Goal: Entertainment & Leisure: Browse casually

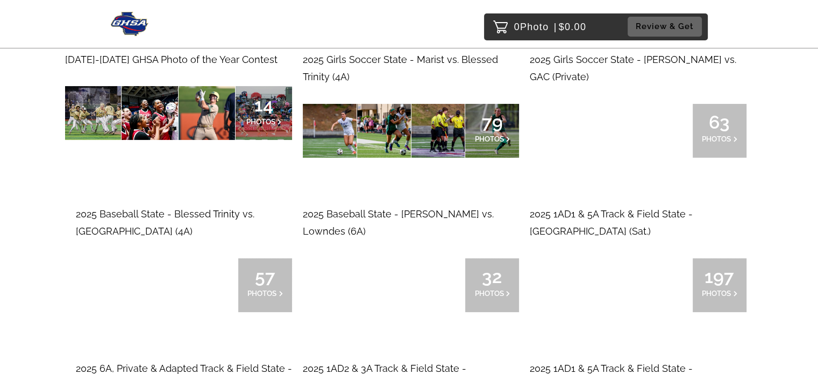
scroll to position [161, 0]
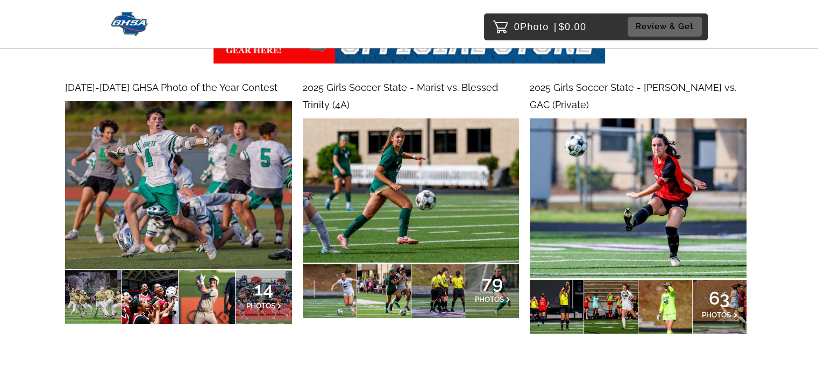
click at [329, 91] on span "2025 Girls Soccer State - Marist vs. Blessed Trinity (4A)" at bounding box center [400, 96] width 195 height 28
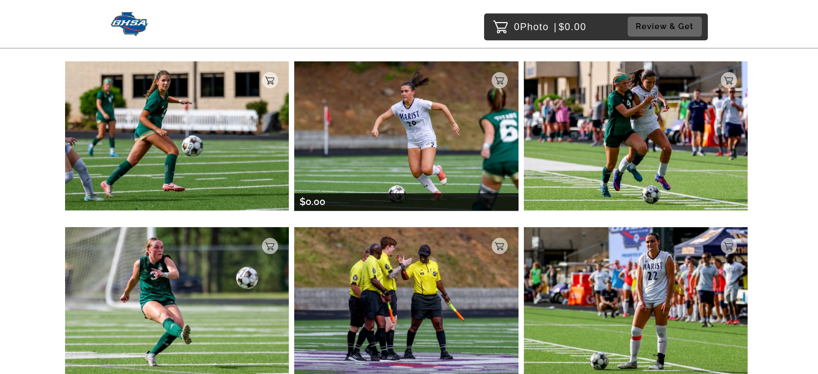
scroll to position [215, 0]
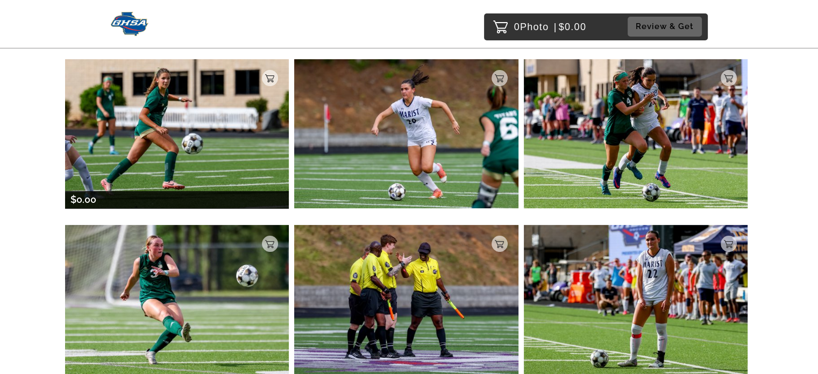
click at [187, 118] on img at bounding box center [177, 133] width 224 height 149
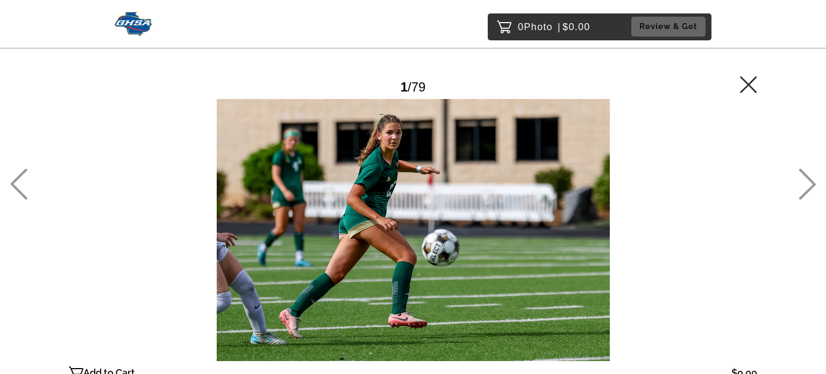
click at [753, 83] on icon at bounding box center [748, 84] width 17 height 17
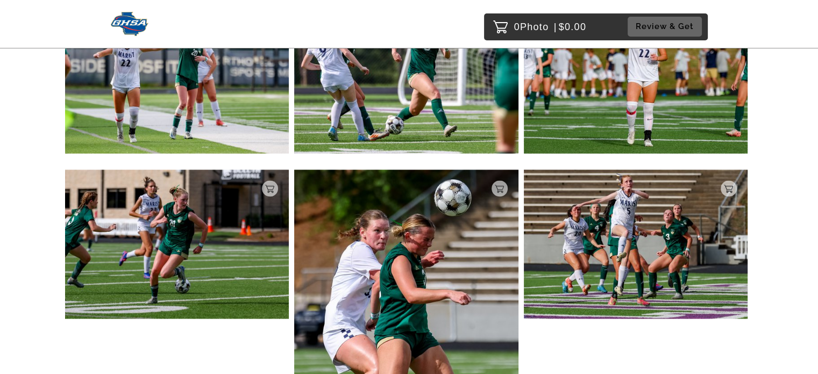
scroll to position [1669, 0]
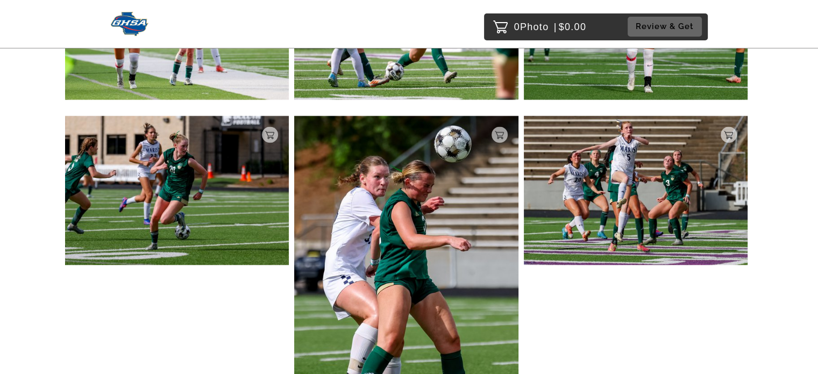
click at [413, 240] on img at bounding box center [406, 284] width 224 height 336
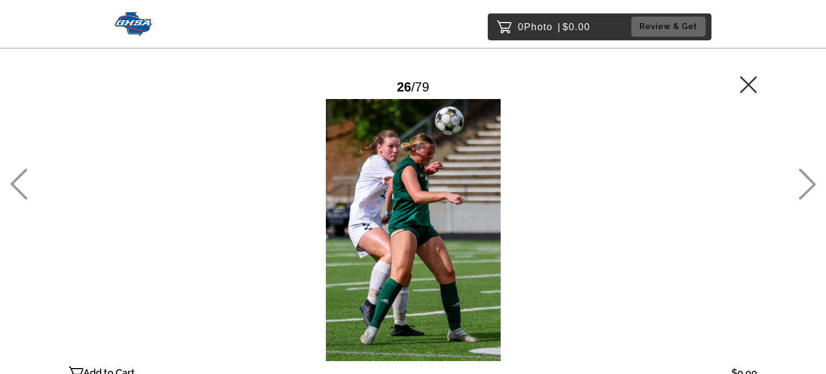
click at [367, 249] on div at bounding box center [413, 230] width 688 height 262
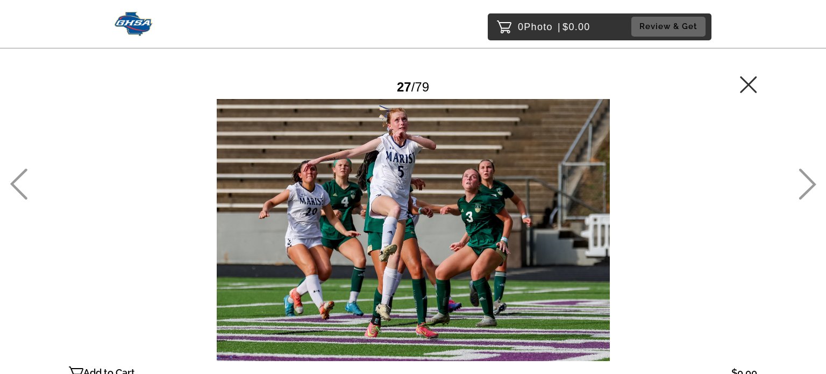
click at [28, 187] on main "Password Checker bypassed 27 / 79 Add to Cart $0.00 Gallery $0.00 Add" at bounding box center [413, 210] width 774 height 420
click at [9, 189] on div "0 Photo | $0.00 Review & Get Password Checker bypassed 27 / 79 Add to Cart $0.0…" at bounding box center [413, 251] width 826 height 503
click at [14, 186] on icon at bounding box center [18, 184] width 17 height 31
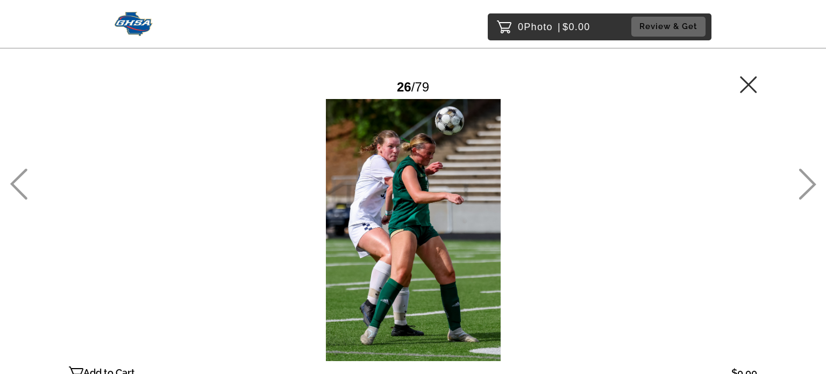
click at [747, 85] on icon at bounding box center [748, 84] width 17 height 17
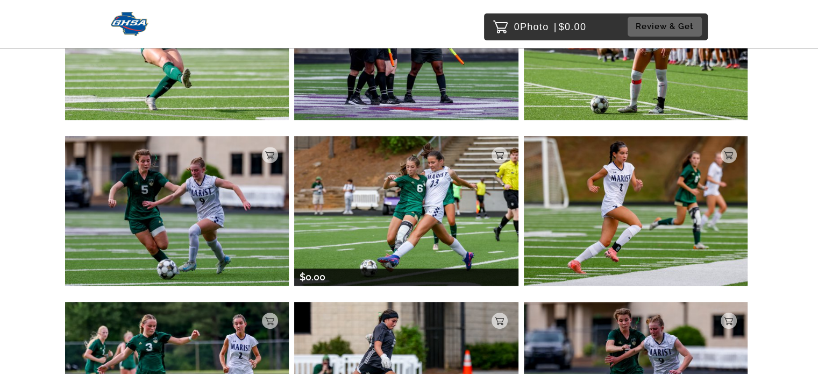
scroll to position [489, 0]
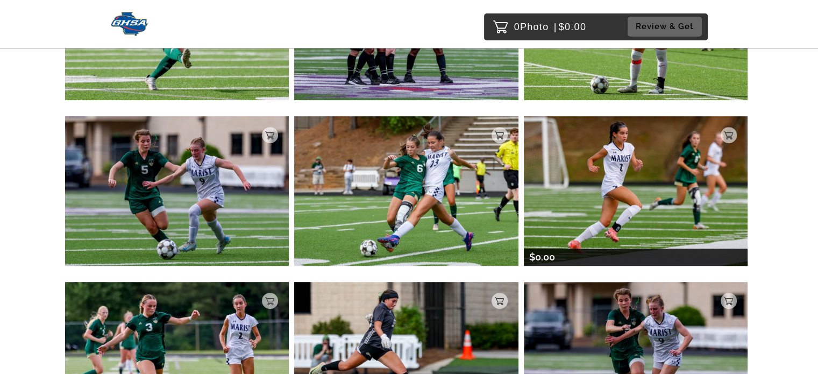
click at [711, 219] on img at bounding box center [636, 190] width 224 height 149
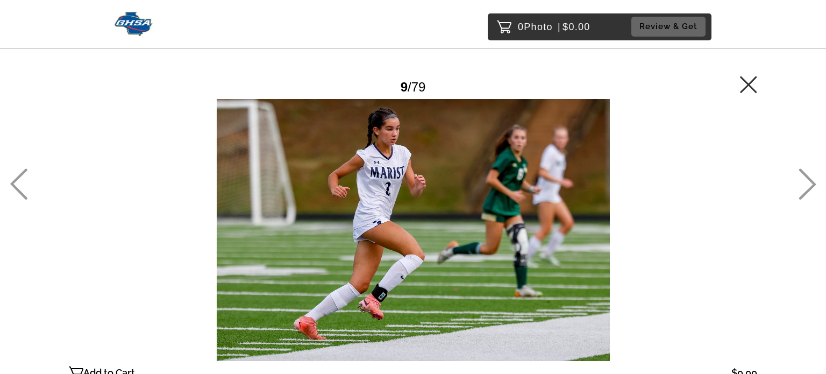
click at [747, 85] on icon at bounding box center [748, 84] width 17 height 17
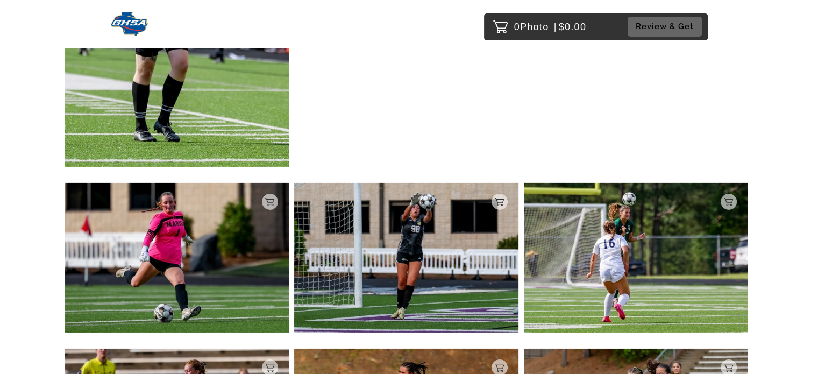
scroll to position [3670, 0]
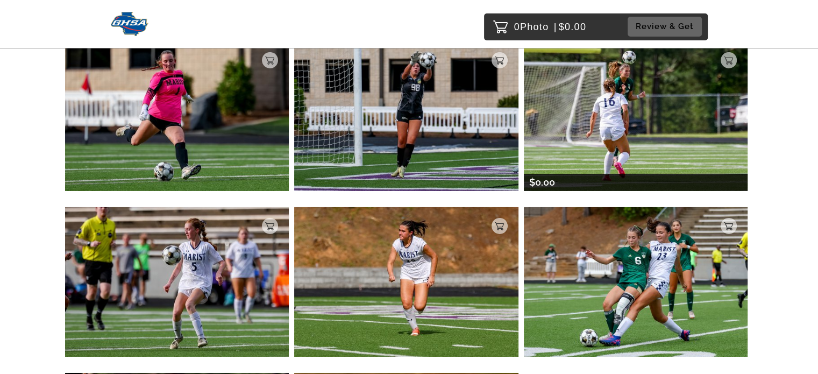
click at [630, 150] on img at bounding box center [636, 115] width 224 height 149
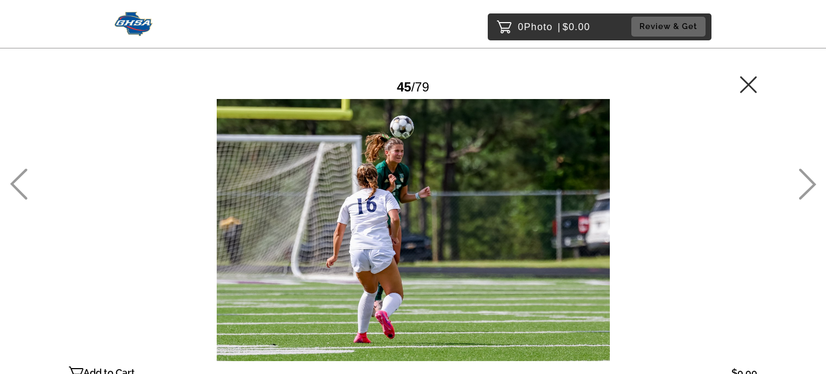
click at [746, 82] on icon at bounding box center [748, 84] width 17 height 17
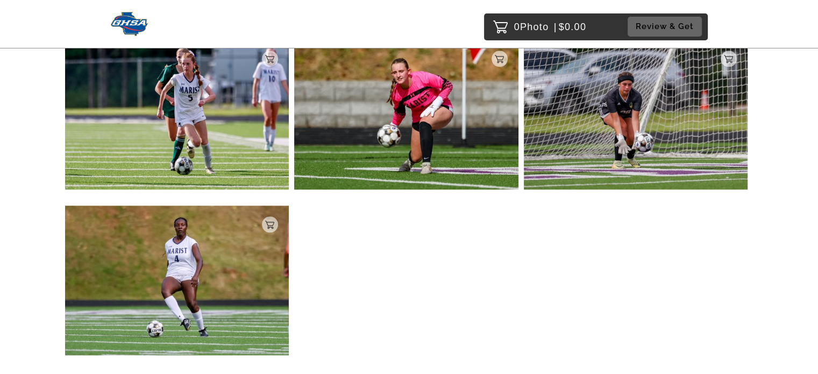
scroll to position [5418, 0]
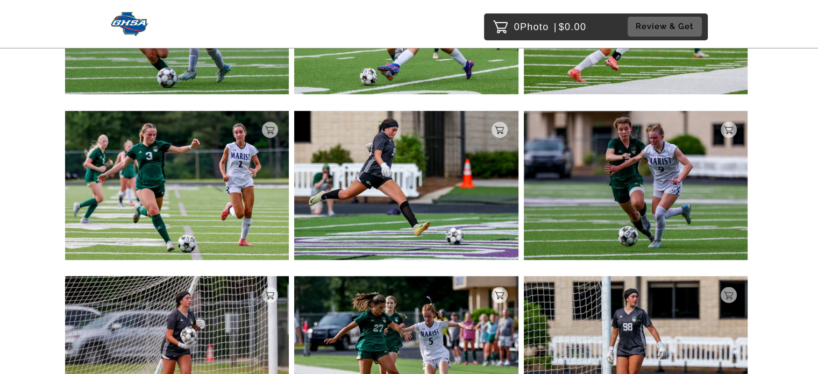
scroll to position [660, 0]
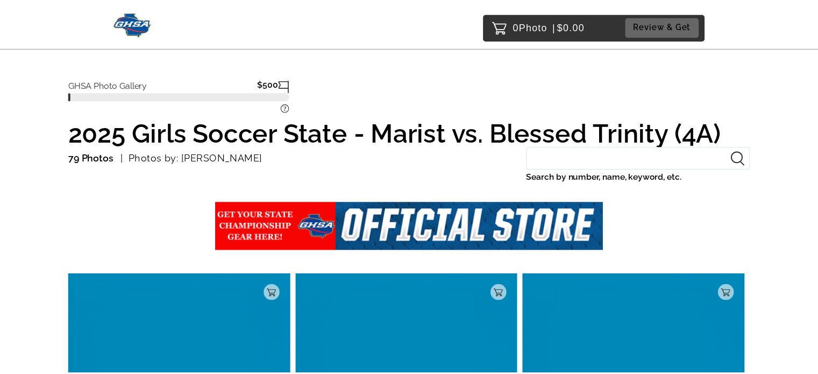
scroll to position [1673, 0]
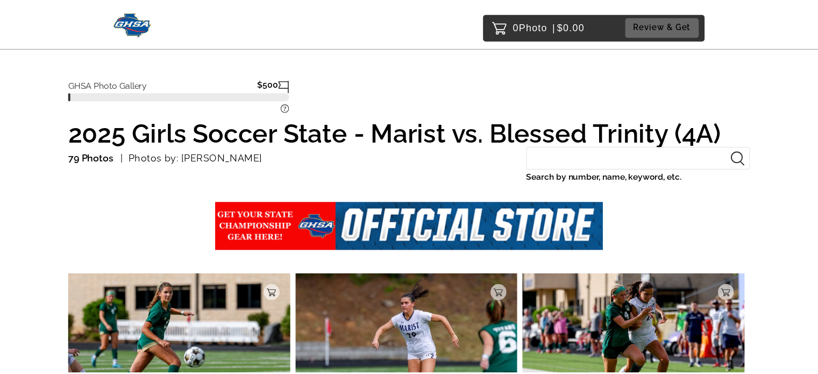
scroll to position [164, 0]
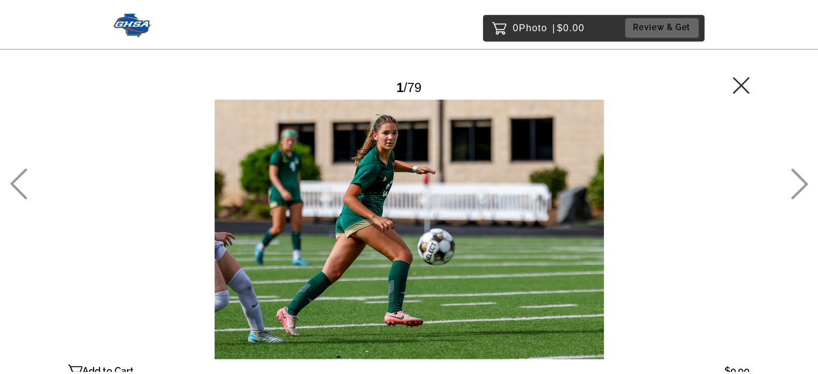
scroll to position [164, 0]
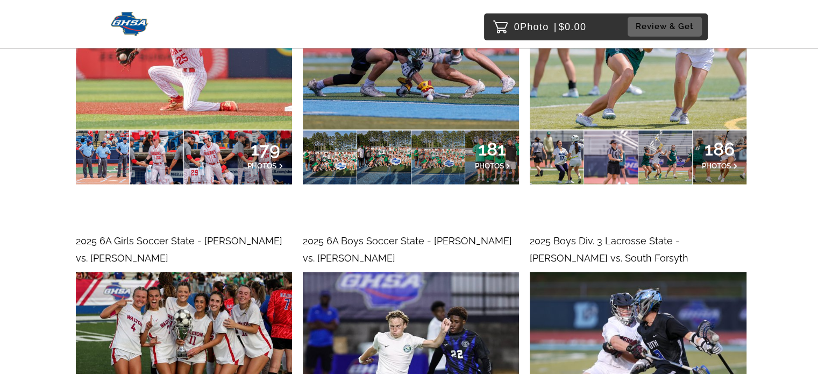
scroll to position [2096, 0]
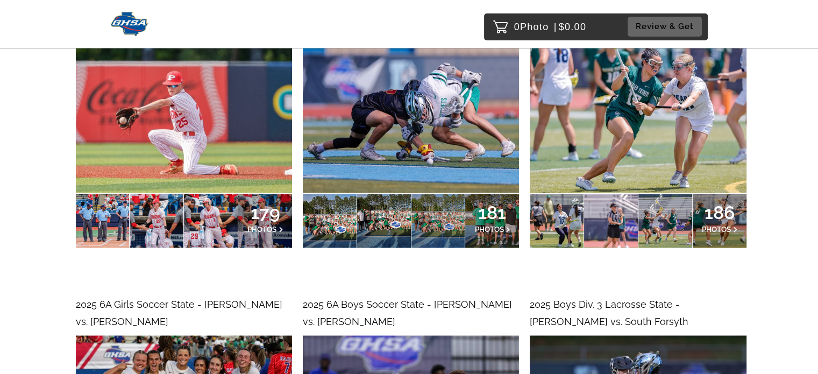
click at [591, 159] on img at bounding box center [637, 113] width 216 height 160
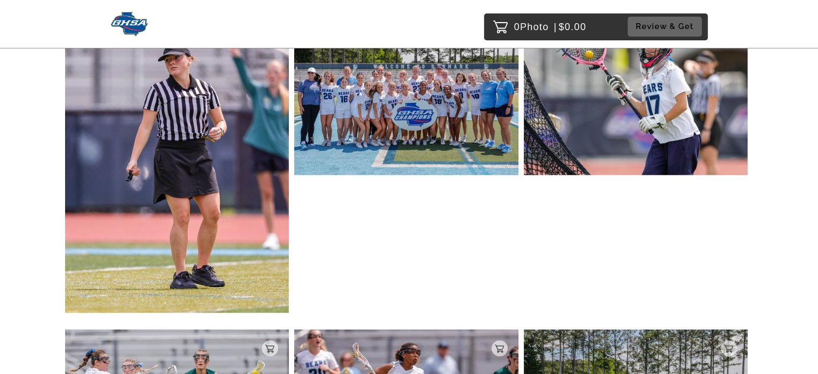
scroll to position [1559, 0]
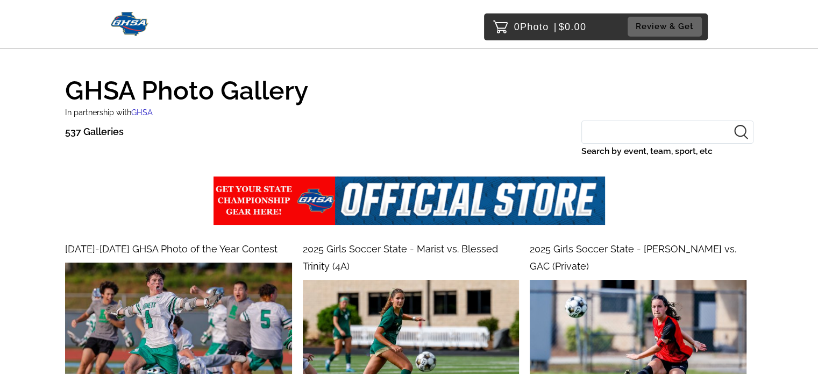
click at [125, 23] on img at bounding box center [130, 24] width 38 height 24
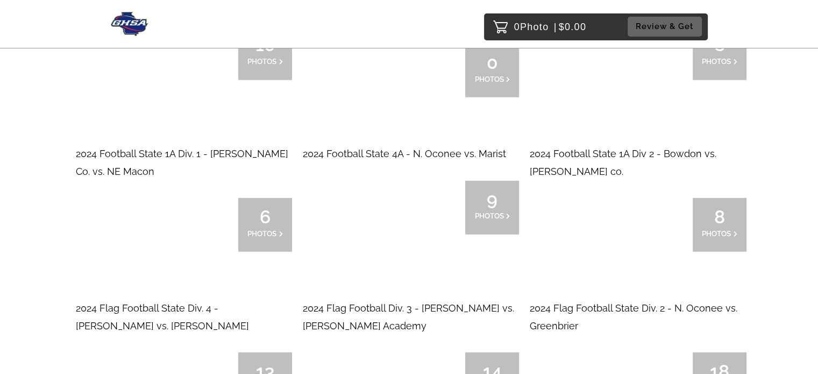
scroll to position [3010, 0]
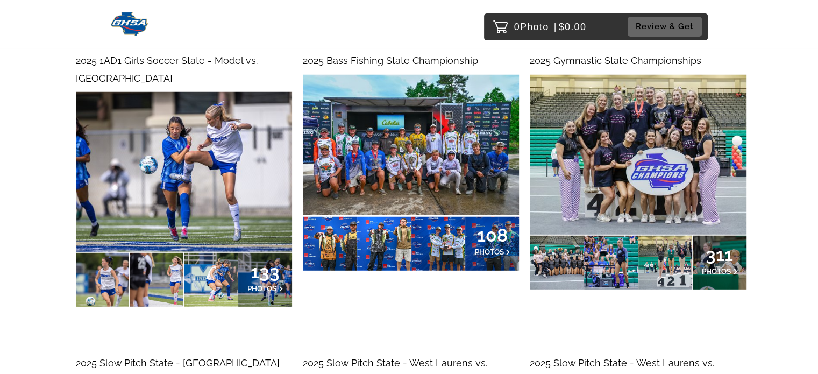
click at [660, 149] on img at bounding box center [637, 155] width 216 height 160
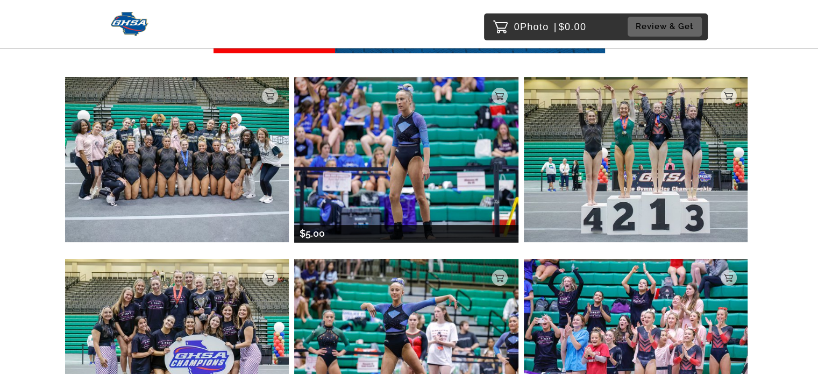
scroll to position [215, 0]
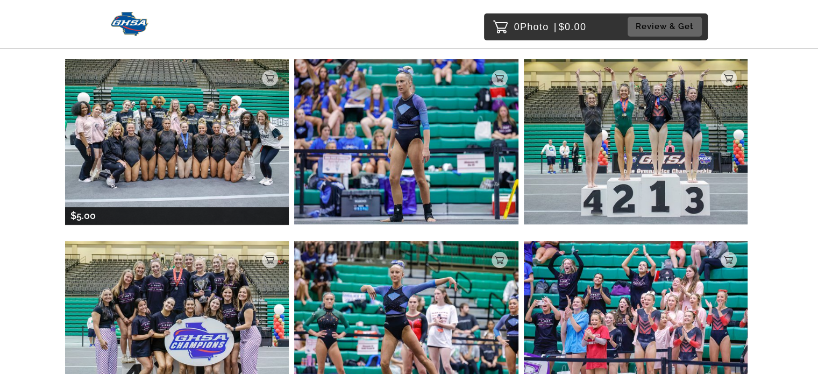
click at [191, 161] on img at bounding box center [177, 141] width 224 height 165
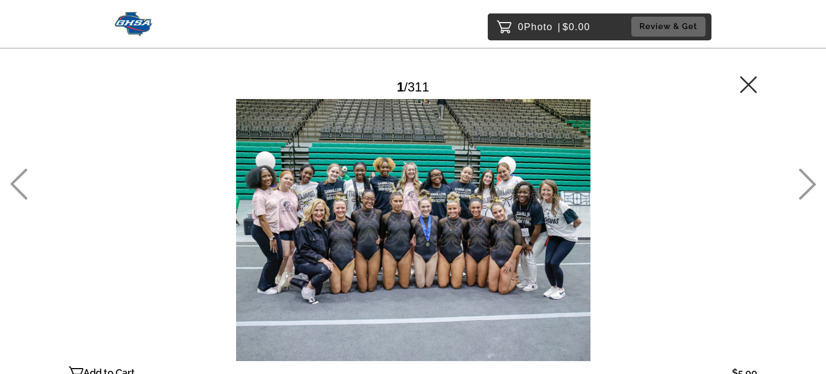
click at [748, 85] on icon at bounding box center [748, 84] width 17 height 17
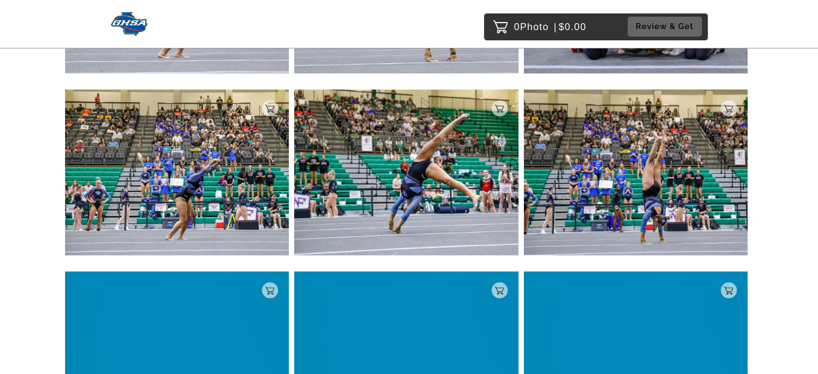
scroll to position [1821, 0]
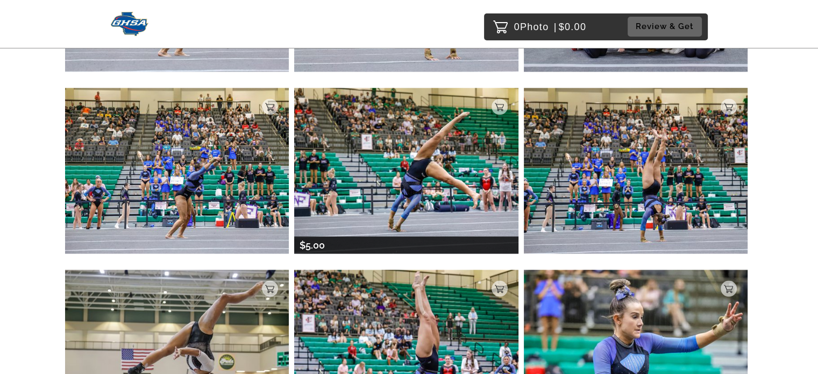
click at [442, 165] on img at bounding box center [406, 170] width 224 height 165
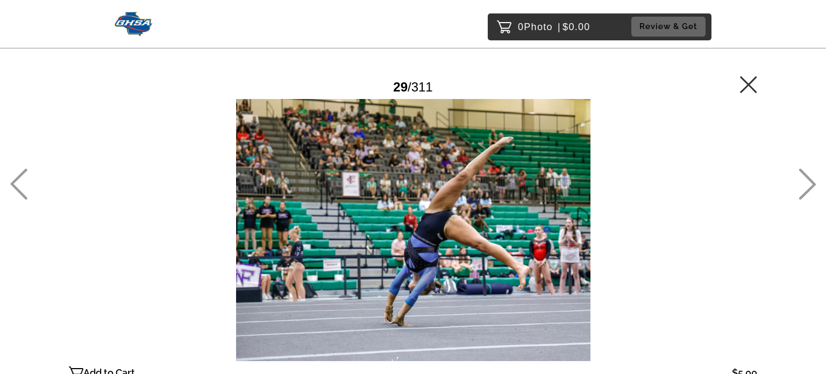
click at [745, 87] on icon at bounding box center [748, 84] width 17 height 17
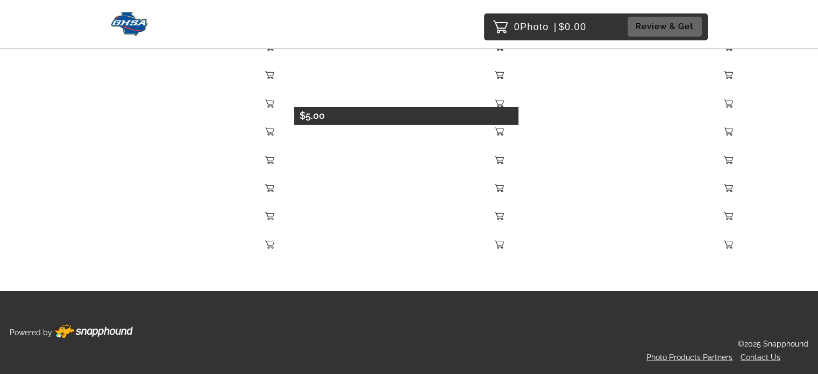
scroll to position [13306, 0]
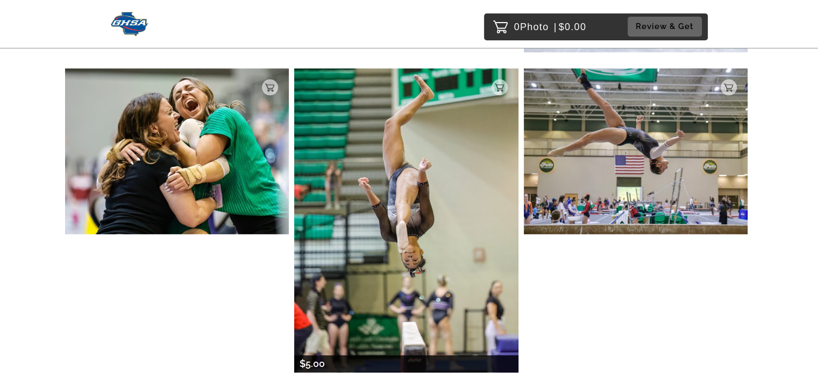
click at [424, 170] on img at bounding box center [406, 219] width 224 height 303
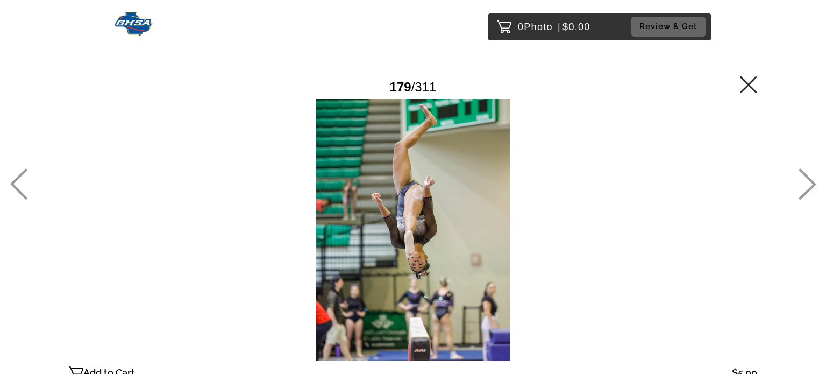
click at [747, 85] on icon at bounding box center [748, 84] width 17 height 17
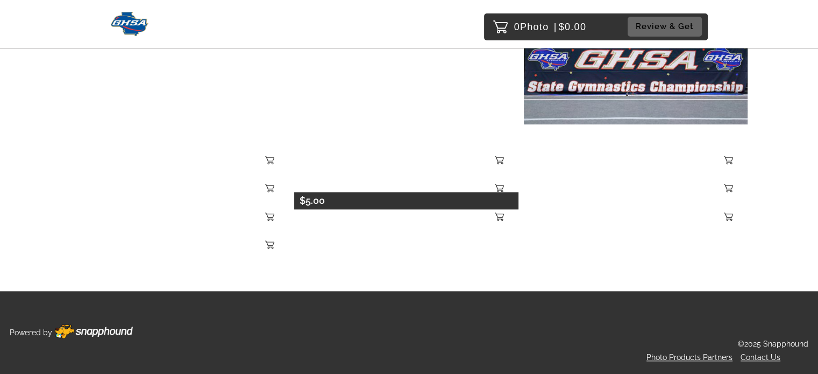
scroll to position [22213, 0]
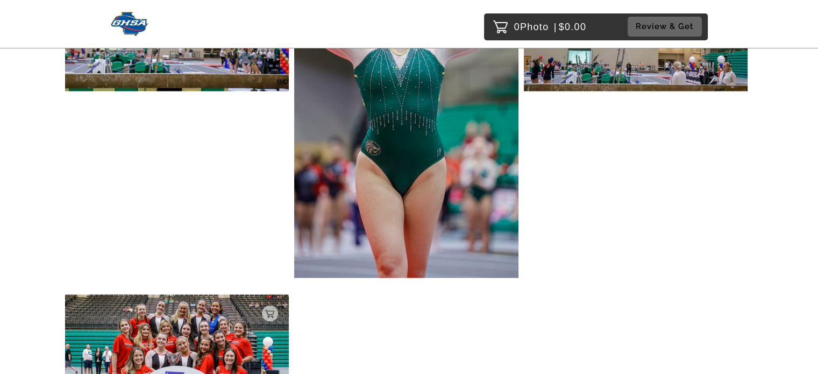
click at [139, 35] on img at bounding box center [130, 24] width 38 height 24
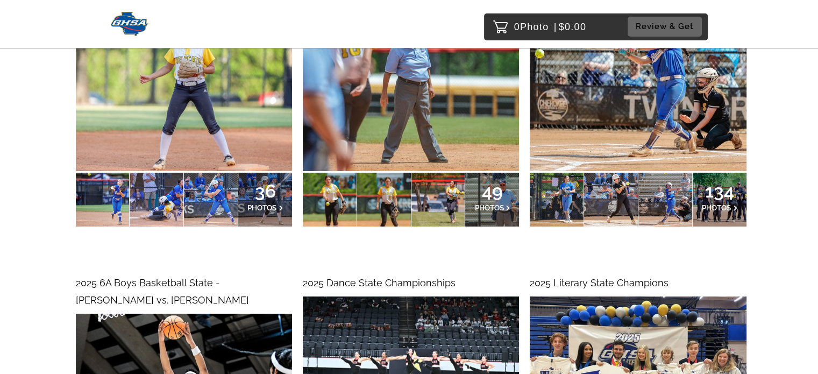
scroll to position [3870, 0]
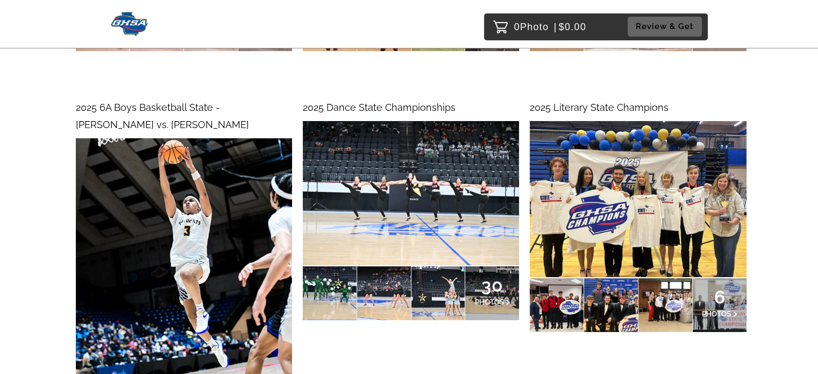
click at [464, 231] on img at bounding box center [411, 193] width 216 height 144
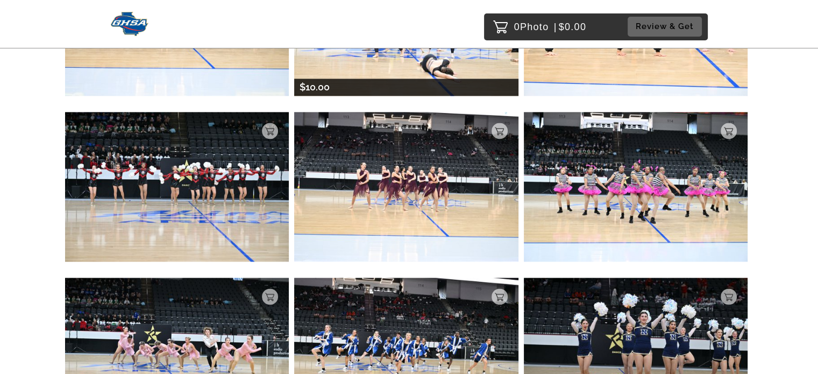
scroll to position [1607, 0]
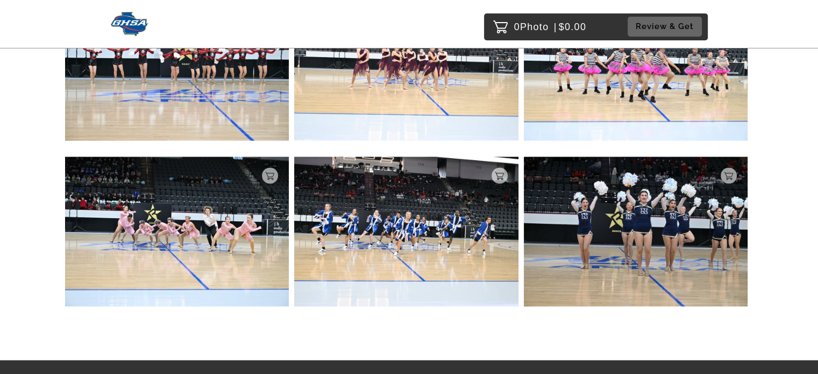
click at [146, 24] on img at bounding box center [130, 24] width 38 height 24
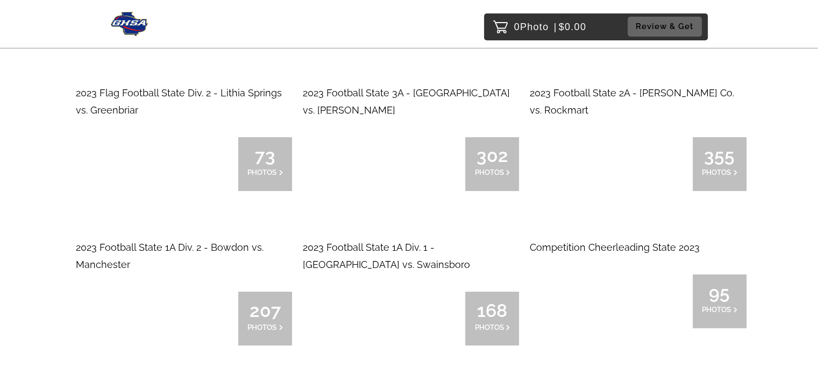
scroll to position [8063, 0]
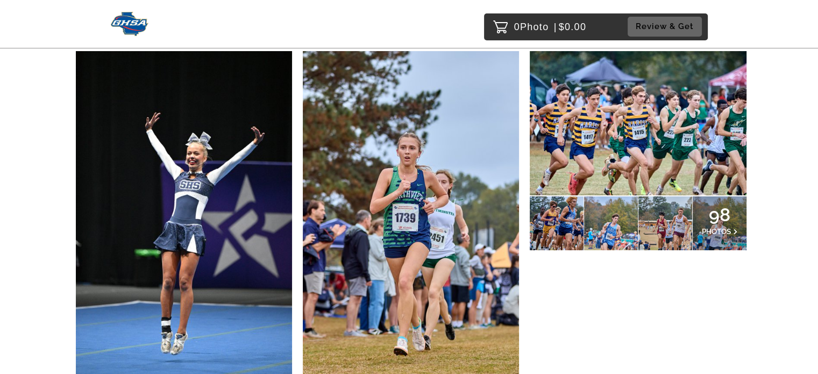
click at [206, 210] on img at bounding box center [184, 213] width 216 height 325
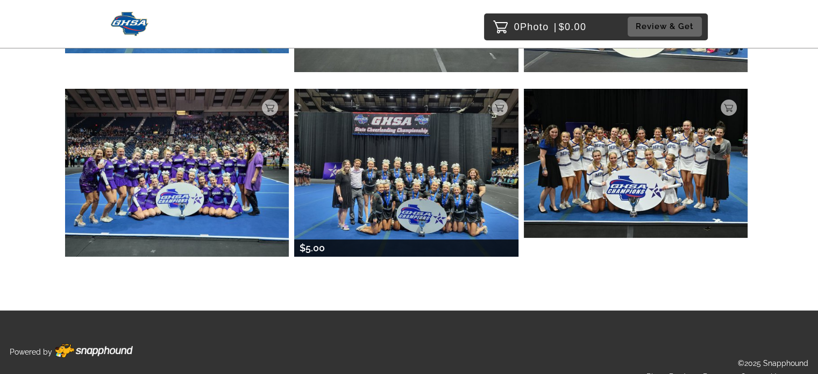
scroll to position [8130, 0]
